Goal: Transaction & Acquisition: Purchase product/service

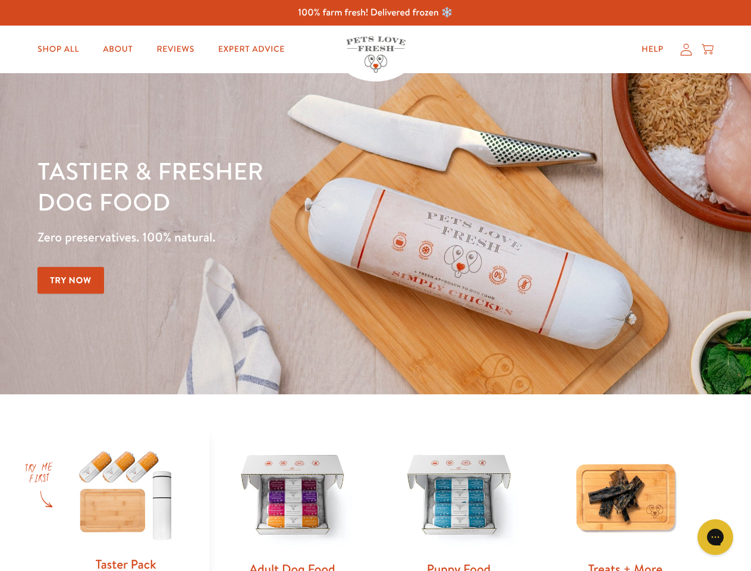
click at [375, 286] on div "Tastier & fresher dog food Zero preservatives. 100% natural. Try Now" at bounding box center [262, 233] width 451 height 157
click at [716, 537] on icon "Gorgias live chat" at bounding box center [715, 536] width 11 height 11
